Goal: Information Seeking & Learning: Learn about a topic

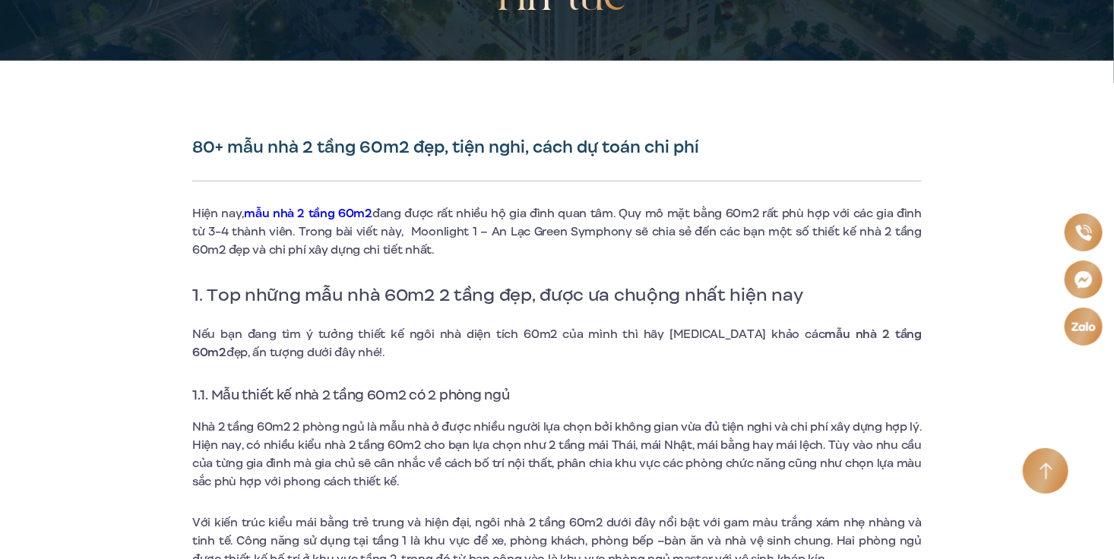
click at [517, 298] on span "1. Top những mẫu nhà 60m2 2 tầng đẹp, được ưa chuộng nhất hiện nay" at bounding box center [497, 295] width 611 height 26
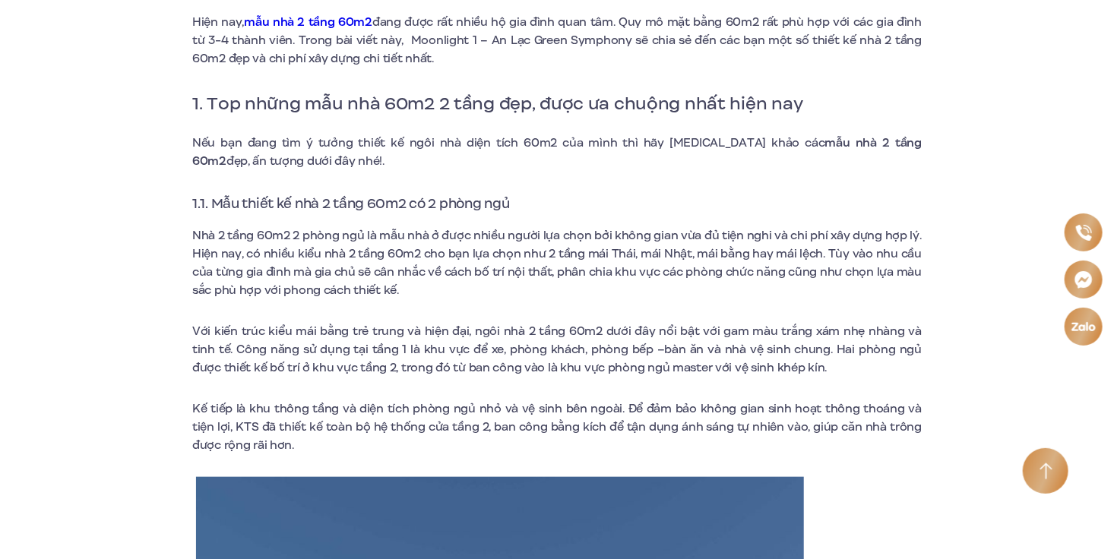
scroll to position [532, 0]
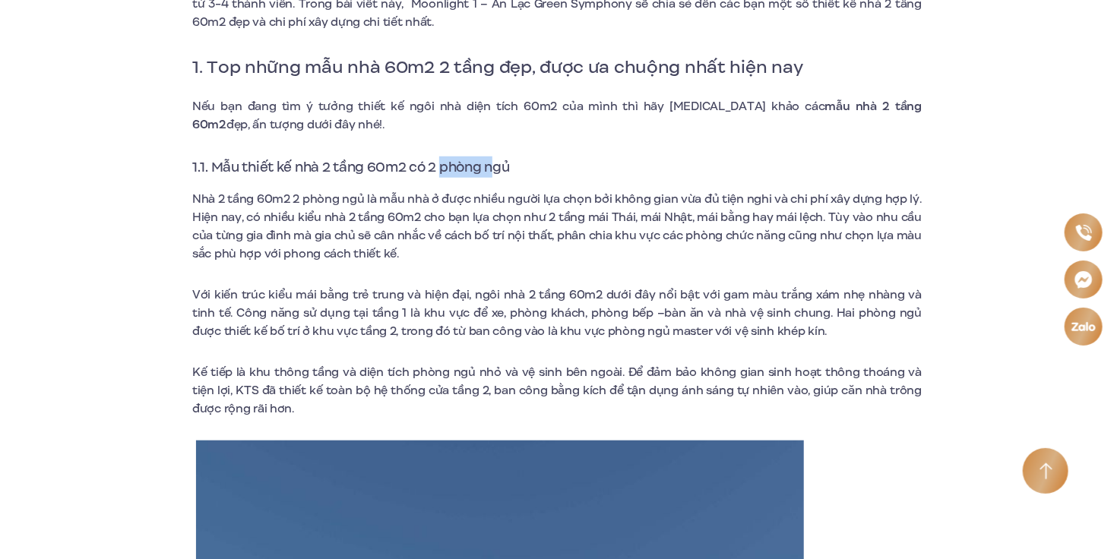
drag, startPoint x: 441, startPoint y: 163, endPoint x: 497, endPoint y: 169, distance: 55.8
click at [497, 169] on span "1.1. Mẫu thiết kế nhà 2 tầng 60m2 có 2 phòng ngủ" at bounding box center [351, 167] width 318 height 20
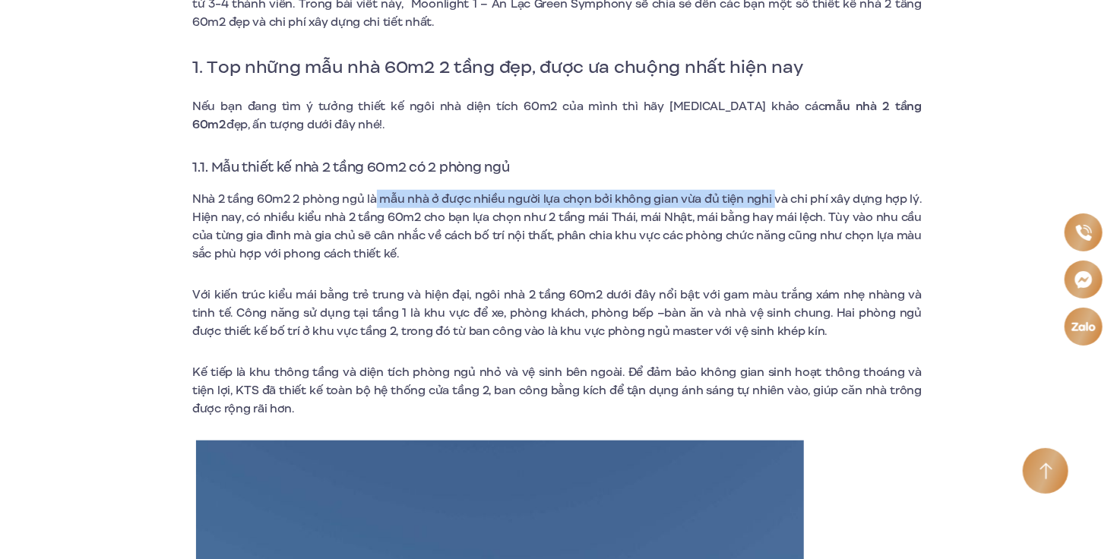
drag, startPoint x: 375, startPoint y: 195, endPoint x: 775, endPoint y: 197, distance: 399.7
click at [775, 197] on span "Nhà 2 tầng 60m2 2 phòng ngủ là mẫu nhà ở được nhiều người lựa chọn bởi không gi…" at bounding box center [556, 226] width 729 height 71
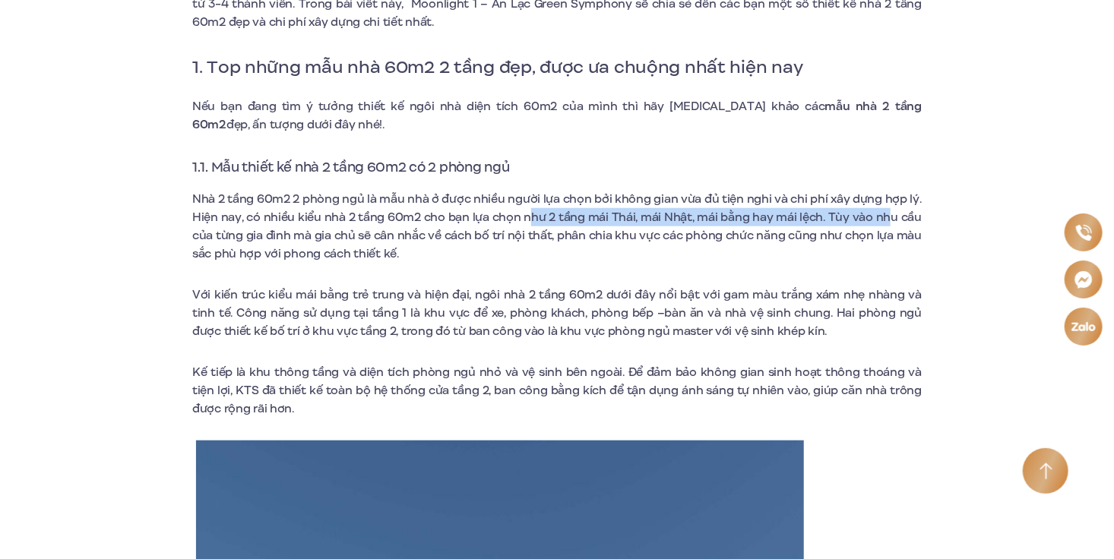
drag, startPoint x: 533, startPoint y: 220, endPoint x: 894, endPoint y: 226, distance: 360.2
click at [894, 226] on span "Nhà 2 tầng 60m2 2 phòng ngủ là mẫu nhà ở được nhiều người lựa chọn bởi không gi…" at bounding box center [556, 226] width 729 height 71
drag, startPoint x: 437, startPoint y: 240, endPoint x: 741, endPoint y: 255, distance: 304.3
click at [741, 255] on p "Nhà 2 tầng 60m2 2 phòng ngủ là mẫu nhà ở được nhiều người lựa chọn bởi không gi…" at bounding box center [556, 226] width 729 height 73
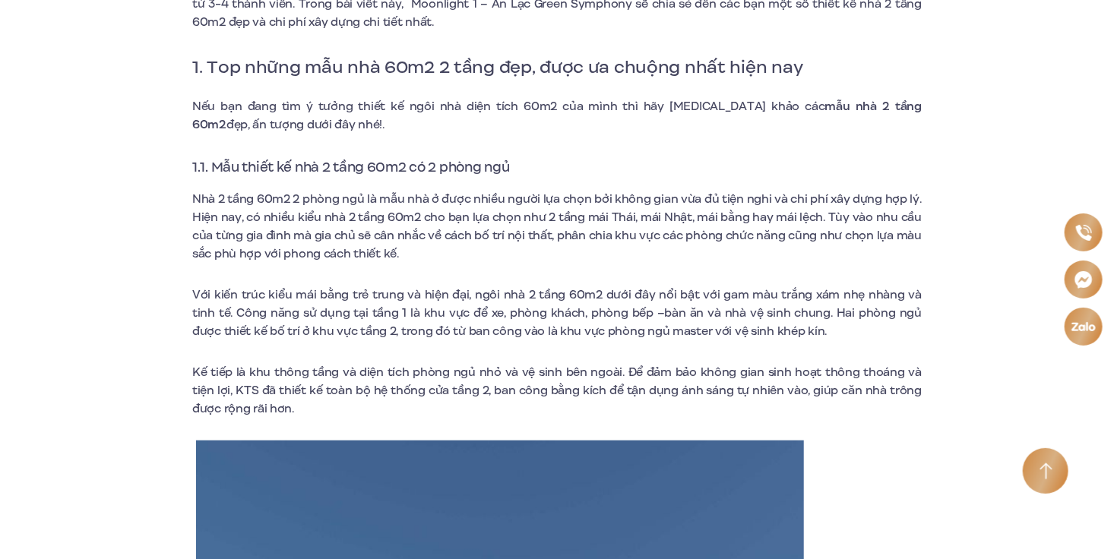
click at [371, 325] on span "Với kiến trúc kiểu mái bằng trẻ trung và hiện đại, ngôi nhà 2 tầng 60m2 dưới đâ…" at bounding box center [556, 312] width 729 height 53
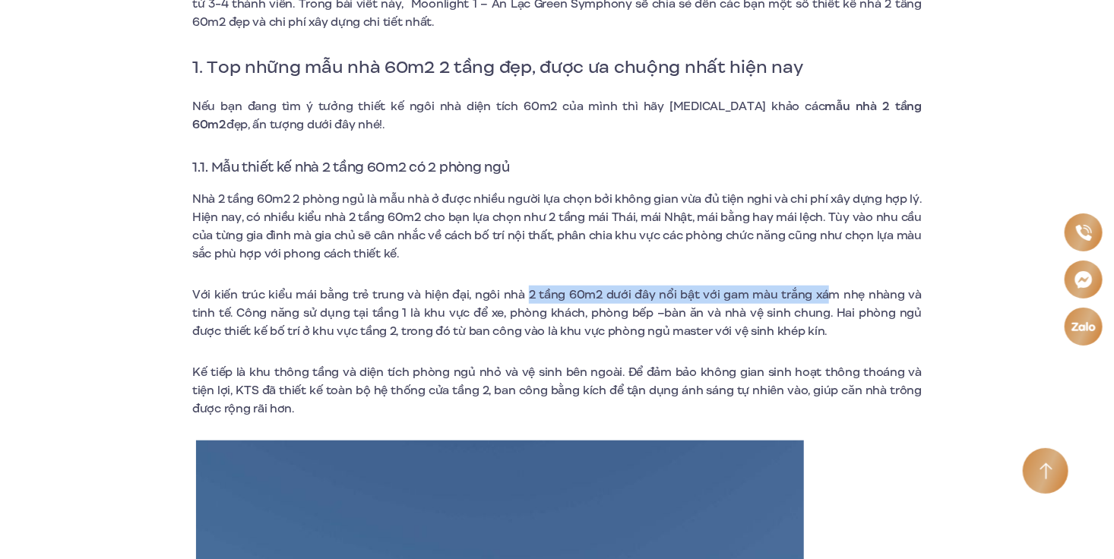
drag, startPoint x: 519, startPoint y: 291, endPoint x: 807, endPoint y: 292, distance: 288.0
click at [807, 292] on span "Với kiến trúc kiểu mái bằng trẻ trung và hiện đại, ngôi nhà 2 tầng 60m2 dưới đâ…" at bounding box center [556, 312] width 729 height 53
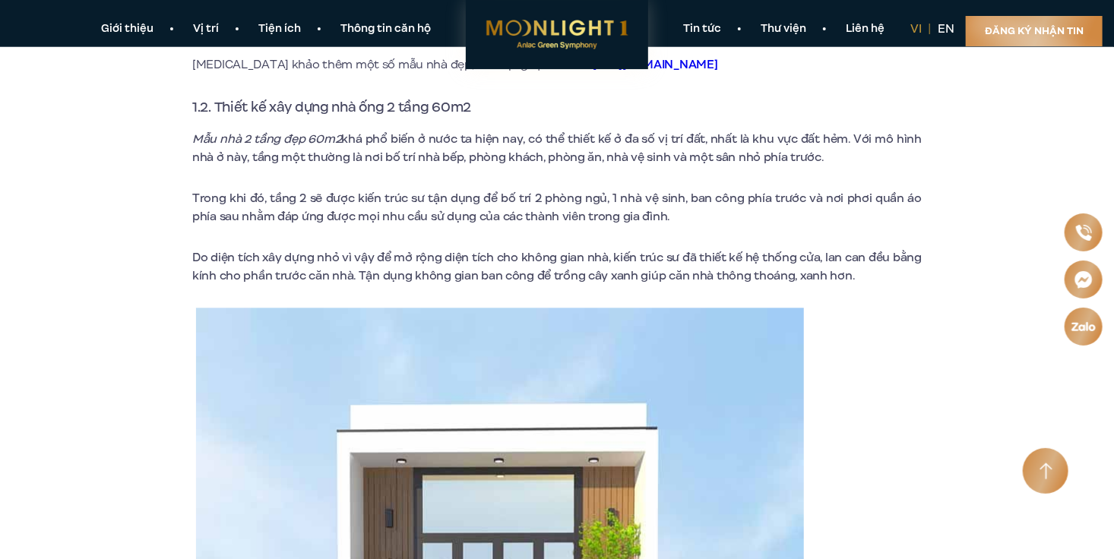
scroll to position [1444, 0]
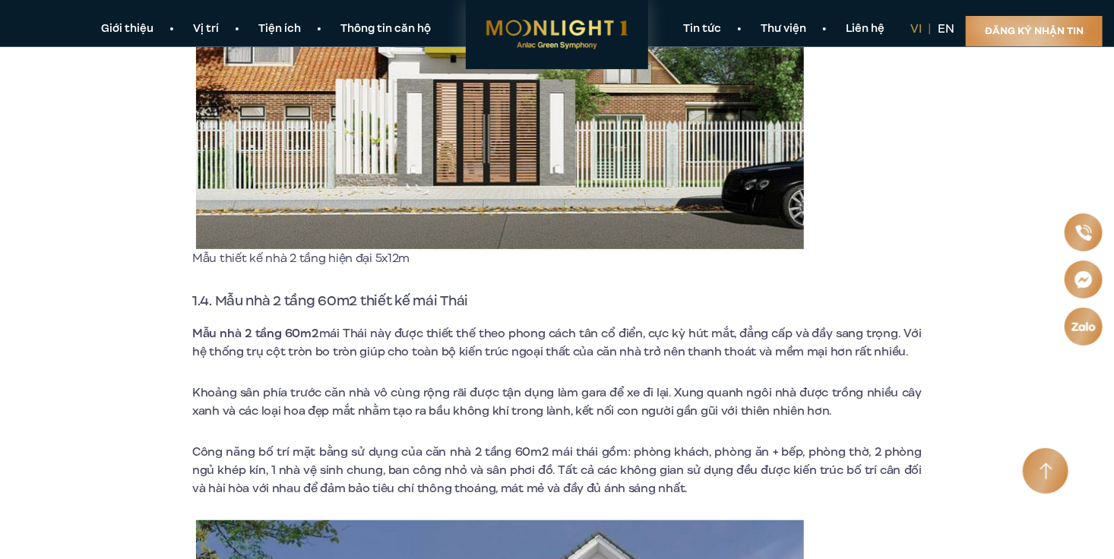
scroll to position [2963, 0]
